Goal: Information Seeking & Learning: Understand process/instructions

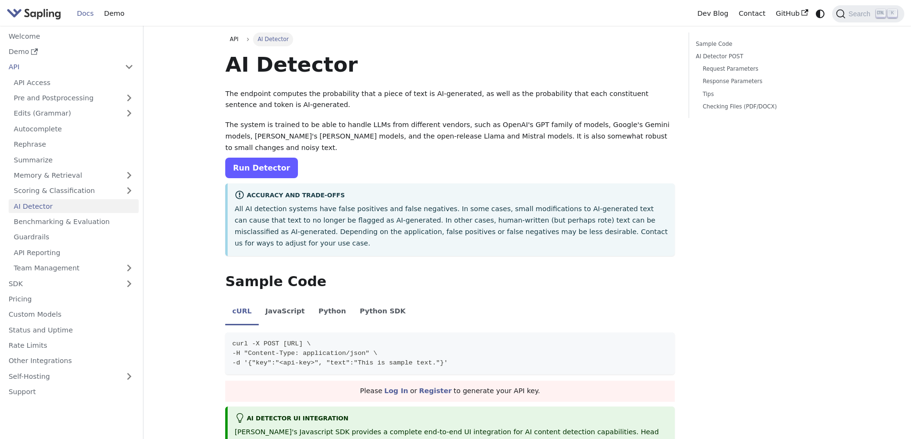
click at [250, 158] on link "Run Detector" at bounding box center [261, 168] width 72 height 21
click at [73, 79] on link "API Access" at bounding box center [74, 83] width 130 height 14
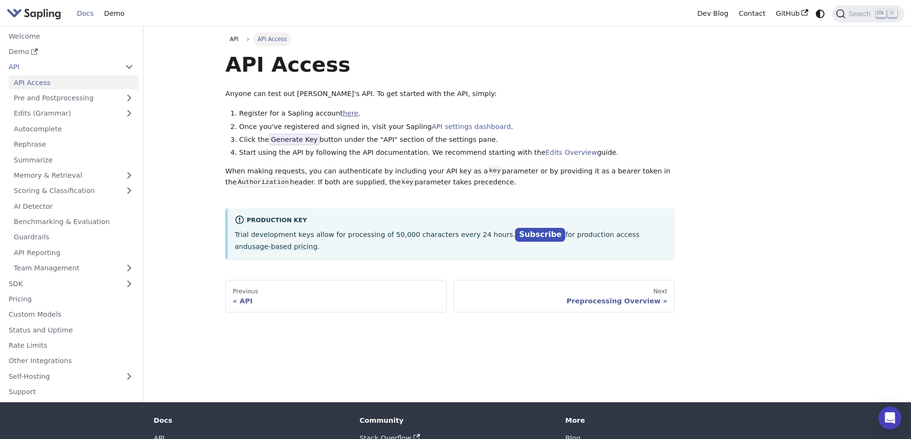
click at [343, 117] on link "here" at bounding box center [350, 114] width 15 height 8
